Goal: Task Accomplishment & Management: Use online tool/utility

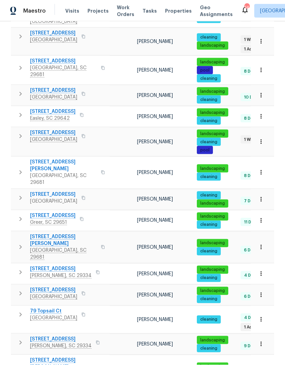
scroll to position [27, 0]
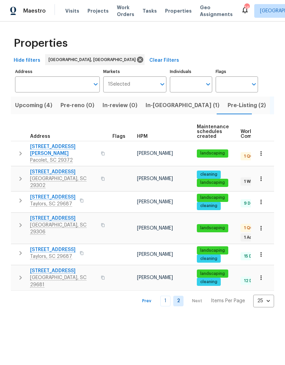
click at [40, 169] on span "[STREET_ADDRESS]" at bounding box center [63, 172] width 67 height 7
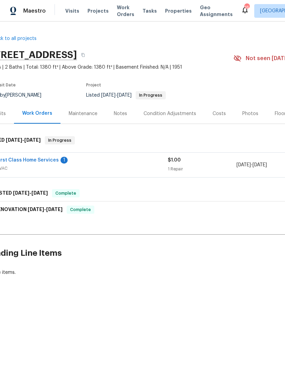
scroll to position [0, 14]
click at [32, 159] on link "First Class Home Services" at bounding box center [28, 160] width 62 height 5
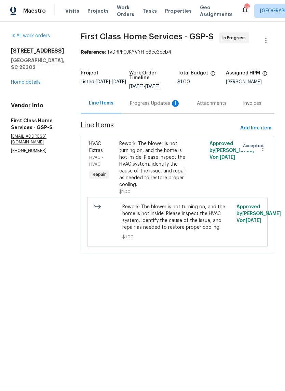
click at [157, 110] on div "Progress Updates 1" at bounding box center [154, 103] width 67 height 20
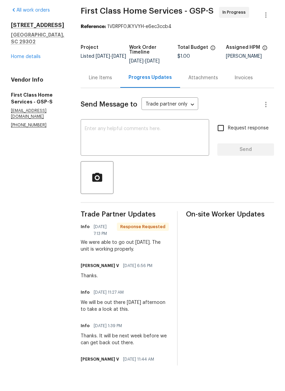
click at [90, 100] on div "Line Items" at bounding box center [100, 103] width 23 height 7
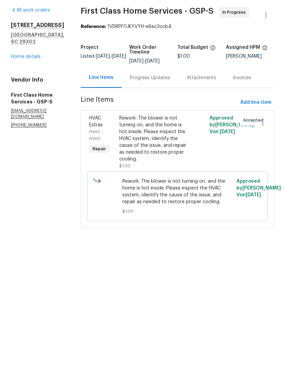
click at [21, 80] on link "Home details" at bounding box center [26, 82] width 30 height 5
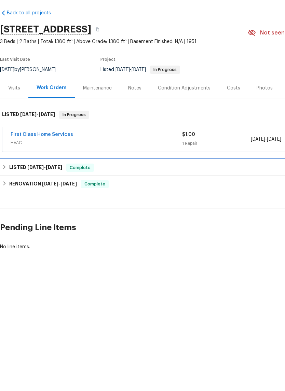
click at [12, 189] on h6 "LISTED [DATE] - [DATE]" at bounding box center [35, 193] width 53 height 8
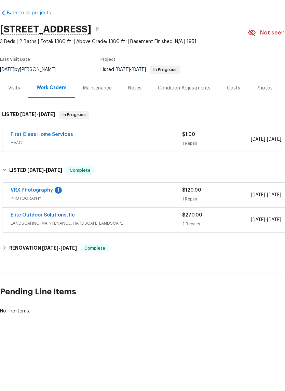
click at [20, 158] on link "First Class Home Services" at bounding box center [42, 160] width 62 height 5
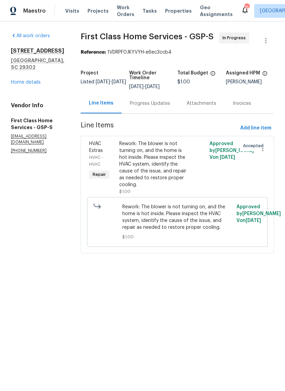
click at [90, 149] on span "HVAC Extras" at bounding box center [96, 147] width 14 height 12
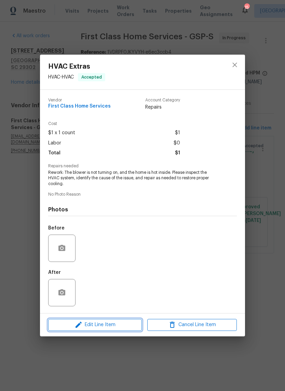
click at [82, 327] on icon "button" at bounding box center [78, 324] width 8 height 8
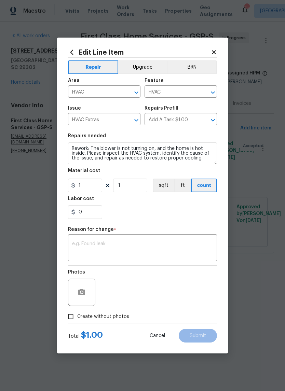
click at [86, 122] on input "HVAC Extras" at bounding box center [94, 120] width 53 height 11
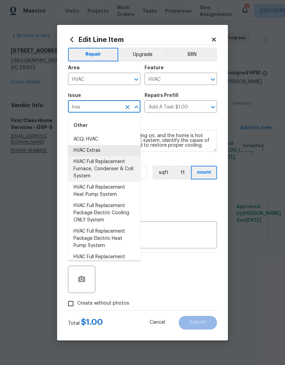
click at [87, 171] on li "HVAC Full Replacement Furnace, Condenser & Coil System" at bounding box center [104, 169] width 72 height 26
type input "HVAC Full Replacement Furnace, Condenser & Coil System"
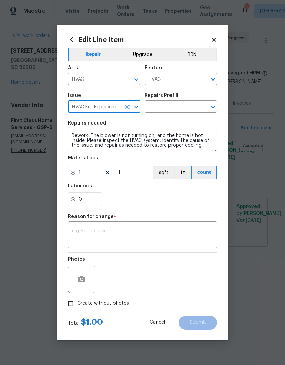
click at [190, 108] on input "text" at bounding box center [170, 107] width 53 height 11
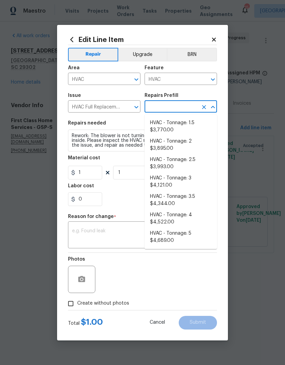
click at [182, 180] on li "HVAC - Tonnage: 3 $4,121.00" at bounding box center [180, 182] width 72 height 18
type input "HVAC - Tonnage: 3 $4,121.00"
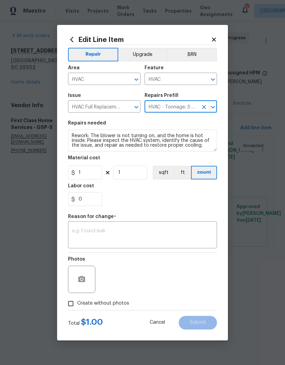
type textarea "Replace 3 Ton Furnace, Condenser & Coil System. SEER2 14.3 Gas Split System Mat…"
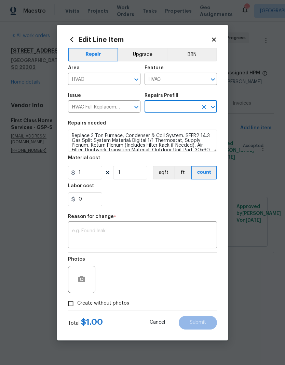
type input "HVAC - Tonnage: 3 $4,121.00"
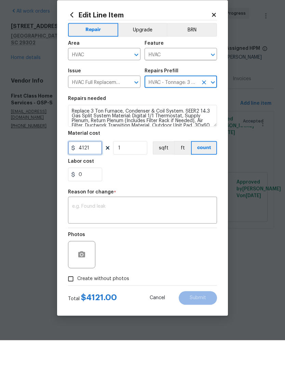
click at [86, 166] on input "4121" at bounding box center [85, 173] width 34 height 14
click at [85, 166] on input "4121" at bounding box center [85, 173] width 34 height 14
click at [84, 166] on input "4121" at bounding box center [85, 173] width 34 height 14
click at [88, 166] on input "4121" at bounding box center [85, 173] width 34 height 14
click at [87, 166] on input "4121" at bounding box center [85, 173] width 34 height 14
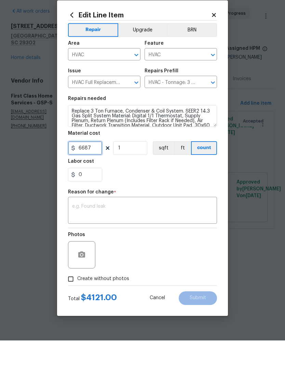
type input "6687"
click at [163, 229] on textarea at bounding box center [142, 236] width 141 height 14
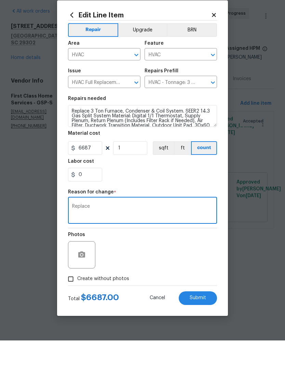
type textarea "Replace"
click at [187, 184] on div "Labor cost" at bounding box center [142, 188] width 149 height 9
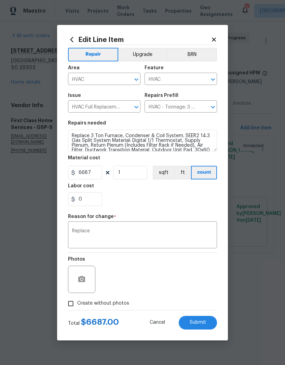
click at [201, 324] on span "Submit" at bounding box center [197, 322] width 16 height 5
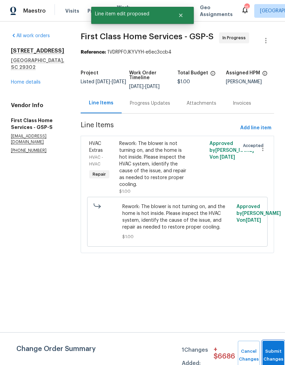
click at [272, 354] on button "Submit Changes" at bounding box center [273, 355] width 22 height 29
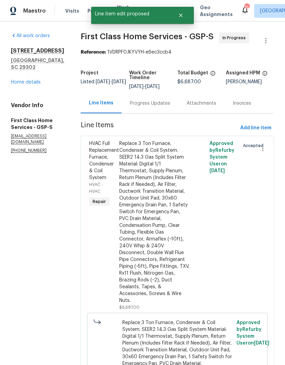
click at [152, 106] on div "Progress Updates" at bounding box center [150, 103] width 40 height 7
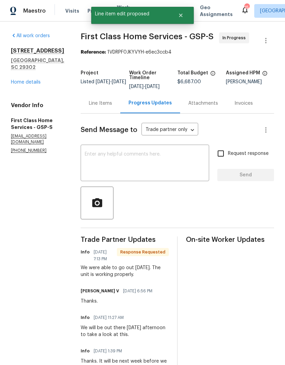
click at [162, 168] on textarea at bounding box center [145, 164] width 120 height 24
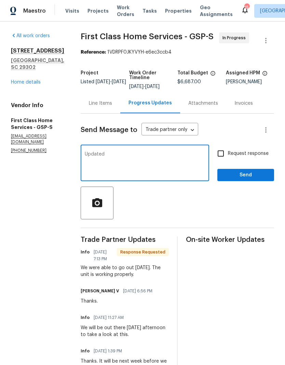
type textarea "Updated"
click at [243, 167] on div "Request response Send" at bounding box center [245, 163] width 57 height 35
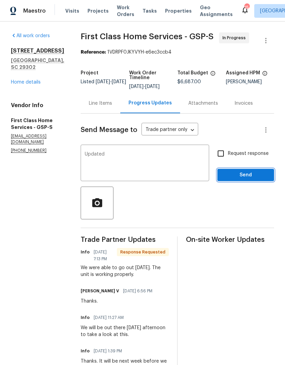
click at [234, 170] on button "Send" at bounding box center [245, 175] width 57 height 13
